Goal: Task Accomplishment & Management: Manage account settings

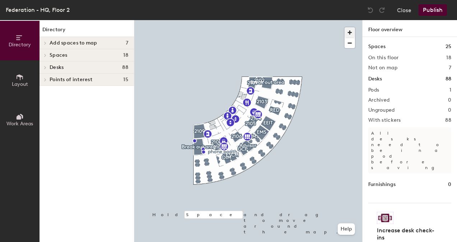
click at [352, 32] on span "button" at bounding box center [350, 32] width 10 height 10
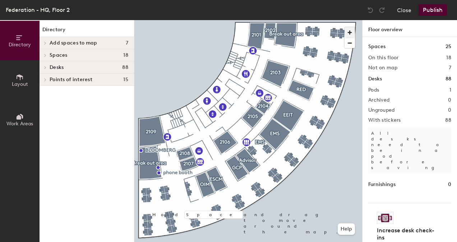
click at [352, 32] on span "button" at bounding box center [350, 32] width 10 height 10
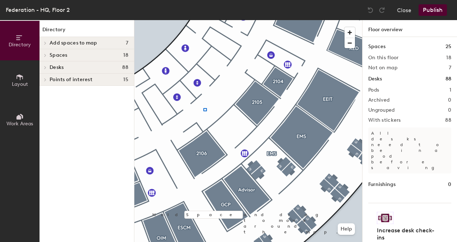
click at [205, 20] on div at bounding box center [248, 20] width 228 height 0
click at [205, 110] on div at bounding box center [203, 110] width 1 height 1
click at [349, 45] on span "button" at bounding box center [350, 43] width 10 height 10
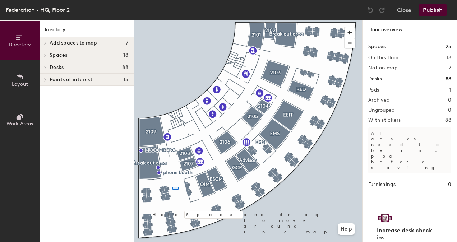
click at [173, 20] on div at bounding box center [248, 20] width 228 height 0
click at [173, 189] on div at bounding box center [173, 189] width 1 height 1
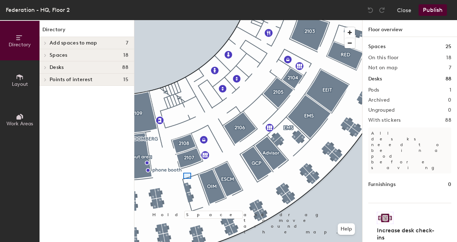
click at [184, 20] on div at bounding box center [248, 20] width 228 height 0
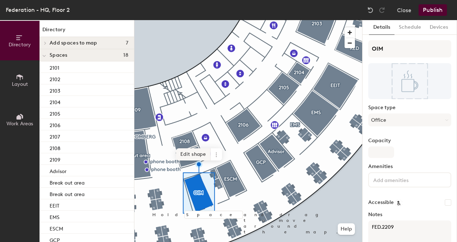
click at [197, 149] on span "Edit shape" at bounding box center [193, 154] width 35 height 12
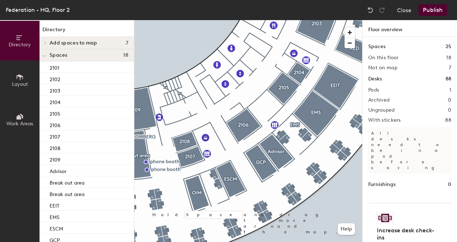
click at [434, 7] on button "Publish" at bounding box center [433, 10] width 28 height 12
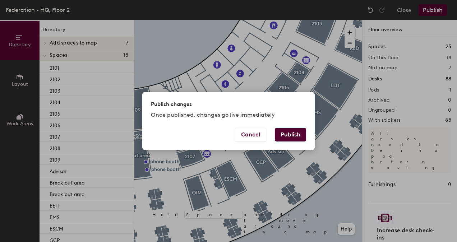
click at [287, 189] on div "Publish changes Once published, changes go live immediately Cancel Publish" at bounding box center [228, 121] width 457 height 242
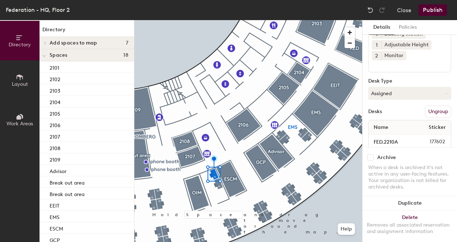
scroll to position [63, 0]
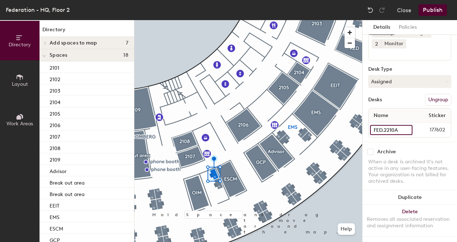
click at [398, 125] on input "FED.2210A" at bounding box center [391, 130] width 42 height 10
click at [397, 125] on input "FED.2210A" at bounding box center [391, 130] width 42 height 10
click at [396, 125] on input "FED.2210A" at bounding box center [391, 130] width 42 height 10
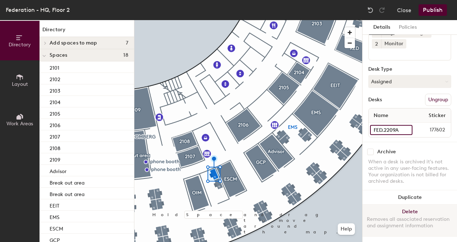
type input "FED.2209A"
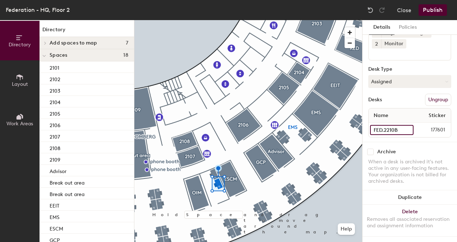
click at [394, 125] on input "FED.2210B" at bounding box center [392, 130] width 44 height 10
click at [395, 125] on input "FED.2210B" at bounding box center [392, 130] width 44 height 10
type input "FED.2209B"
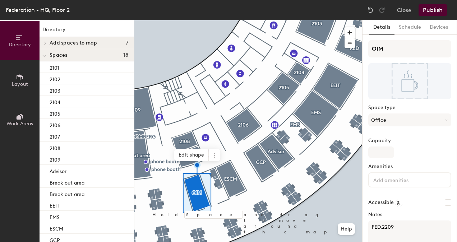
click at [397, 227] on textarea "FED.2209" at bounding box center [410, 234] width 83 height 27
click at [393, 222] on textarea "FED.22" at bounding box center [410, 234] width 83 height 27
type textarea "FED.2210"
click at [430, 6] on button "Publish" at bounding box center [433, 10] width 28 height 12
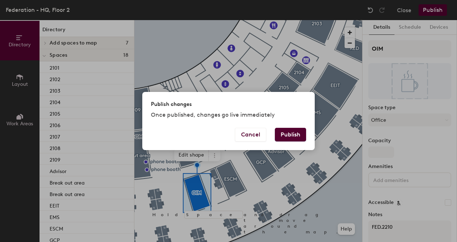
click at [296, 134] on button "Publish" at bounding box center [290, 135] width 31 height 14
